Goal: Check status: Check status

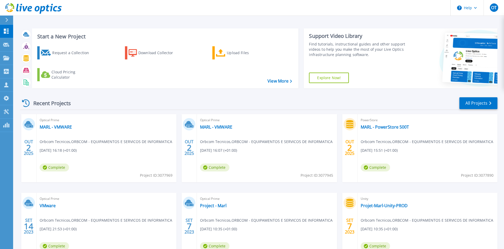
scroll to position [27, 0]
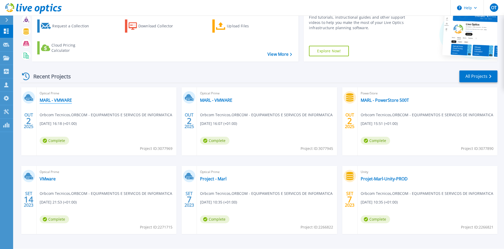
click at [68, 102] on link "MARL - VMWARE" at bounding box center [56, 99] width 32 height 5
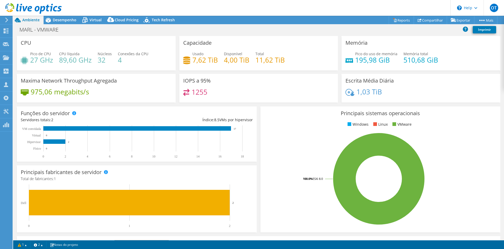
select select "EULondon"
select select "EUR"
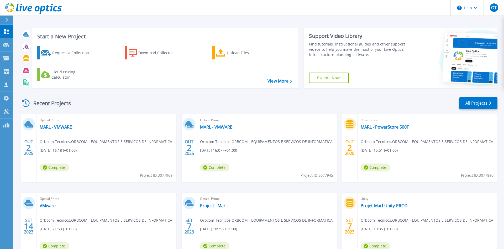
scroll to position [27, 0]
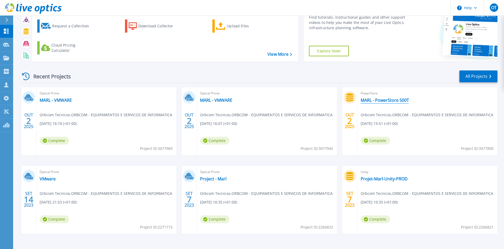
click at [400, 99] on link "MARL - PowerStore 500T" at bounding box center [385, 99] width 48 height 5
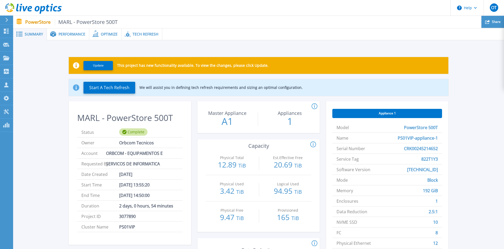
click at [494, 23] on span "Share" at bounding box center [496, 21] width 9 height 3
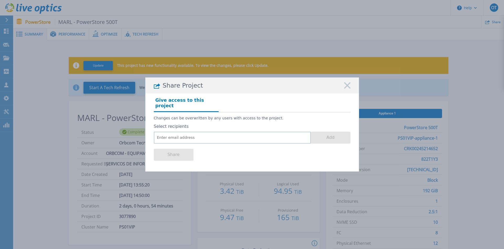
click at [349, 88] on icon at bounding box center [347, 85] width 6 height 6
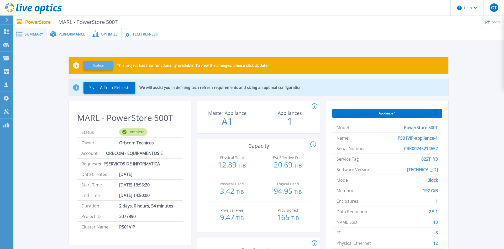
click at [99, 62] on button "Update" at bounding box center [97, 65] width 29 height 9
